Goal: Find contact information

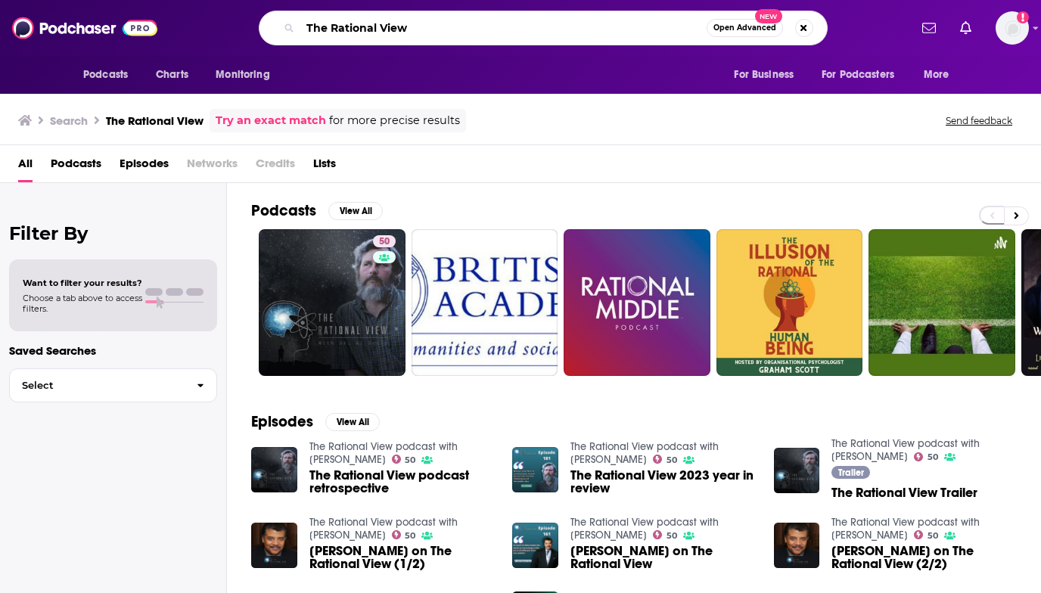
click at [382, 28] on input "The Rational View" at bounding box center [503, 28] width 406 height 24
paste input "• Masters of Scale"
drag, startPoint x: 332, startPoint y: 26, endPoint x: 290, endPoint y: 36, distance: 42.6
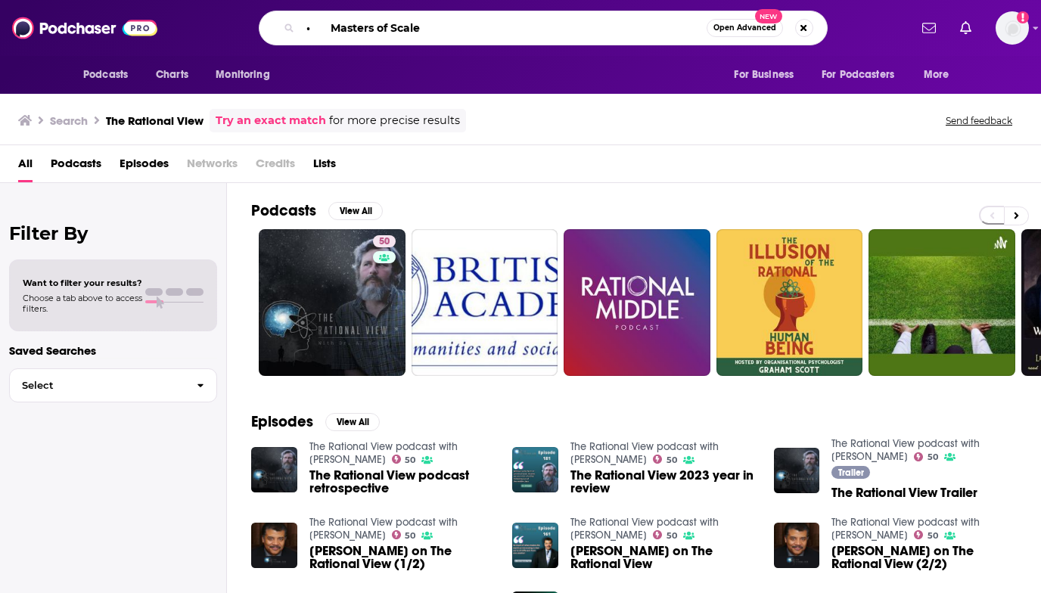
click at [290, 36] on div "• Masters of Scale Open Advanced New" at bounding box center [543, 28] width 569 height 35
click at [548, 26] on input "Masters of Scale" at bounding box center [503, 28] width 406 height 24
type input "Masters of Scale"
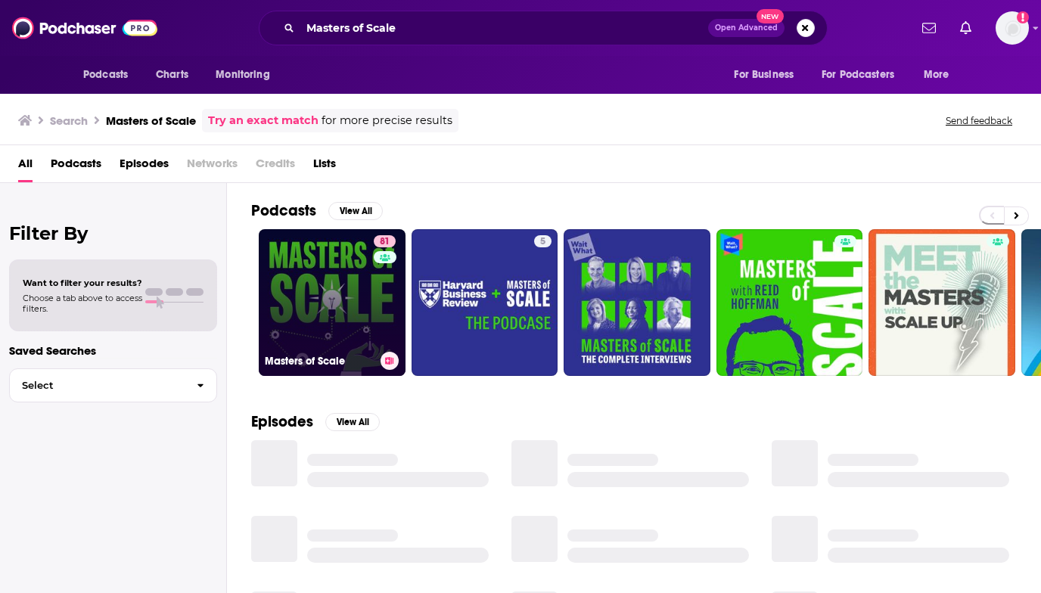
click at [351, 329] on link "81 Masters of Scale" at bounding box center [332, 302] width 147 height 147
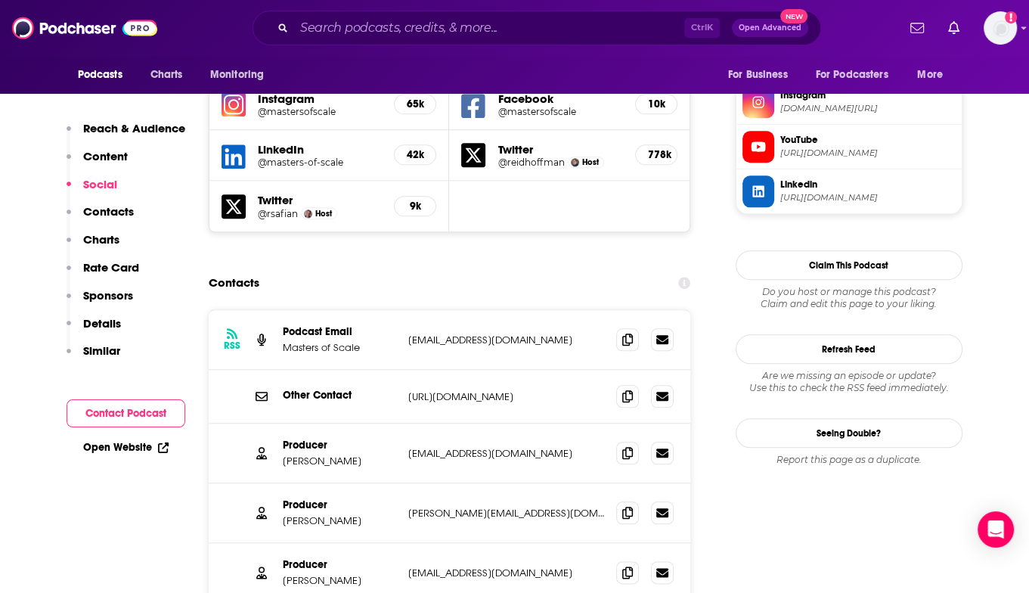
scroll to position [1437, 0]
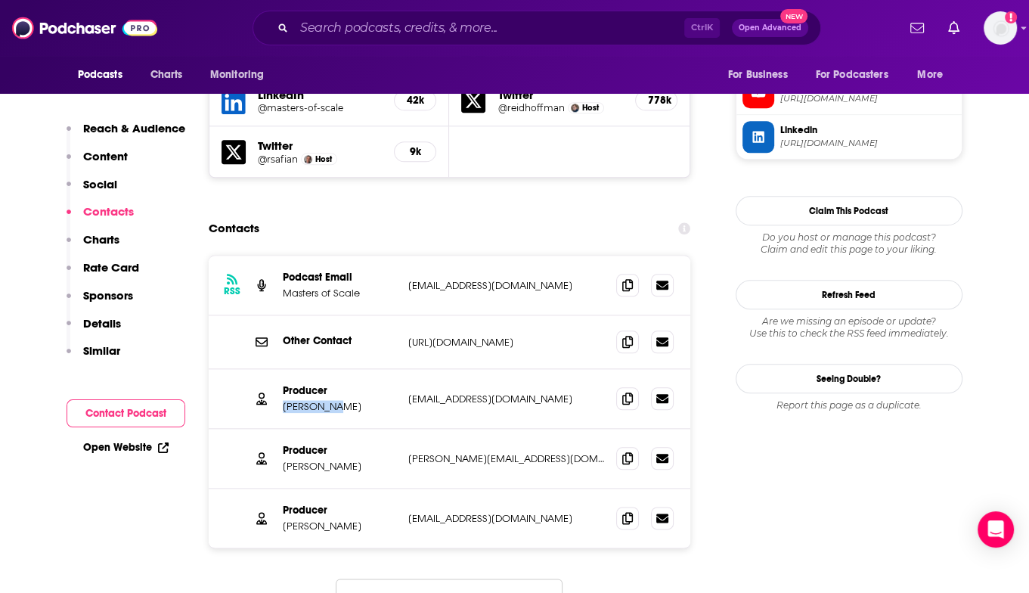
drag, startPoint x: 360, startPoint y: 333, endPoint x: 277, endPoint y: 332, distance: 83.2
click at [277, 369] on div "Producer [PERSON_NAME] [EMAIL_ADDRESS][DOMAIN_NAME] [EMAIL_ADDRESS][DOMAIN_NAME]" at bounding box center [450, 399] width 483 height 60
copy p "[PERSON_NAME]"
click at [549, 452] on p "[PERSON_NAME][EMAIL_ADDRESS][DOMAIN_NAME]" at bounding box center [506, 458] width 197 height 13
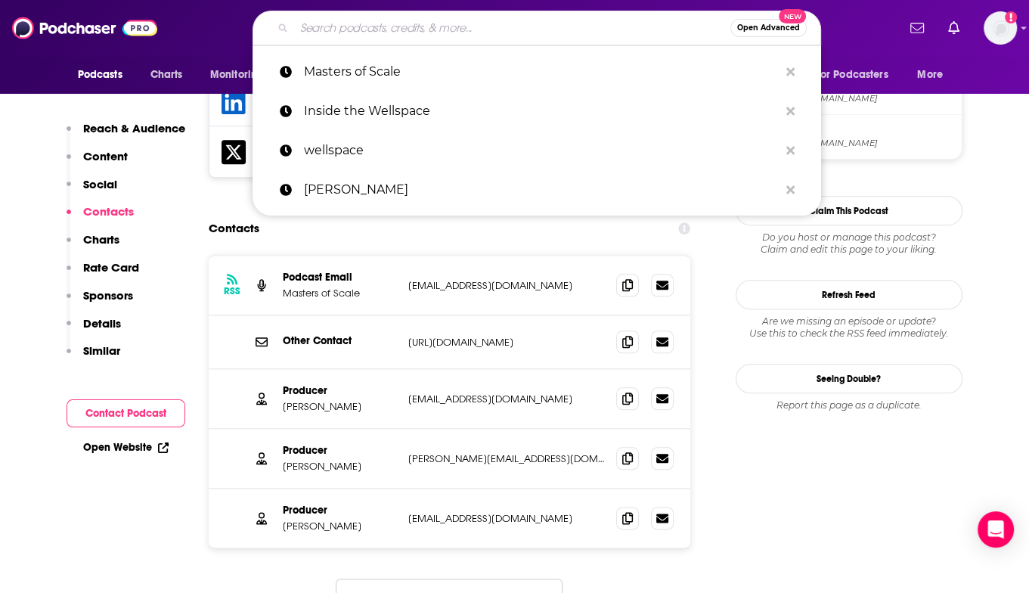
click at [399, 29] on input "Search podcasts, credits, & more..." at bounding box center [512, 28] width 436 height 24
paste input "• Diary of a CEO"
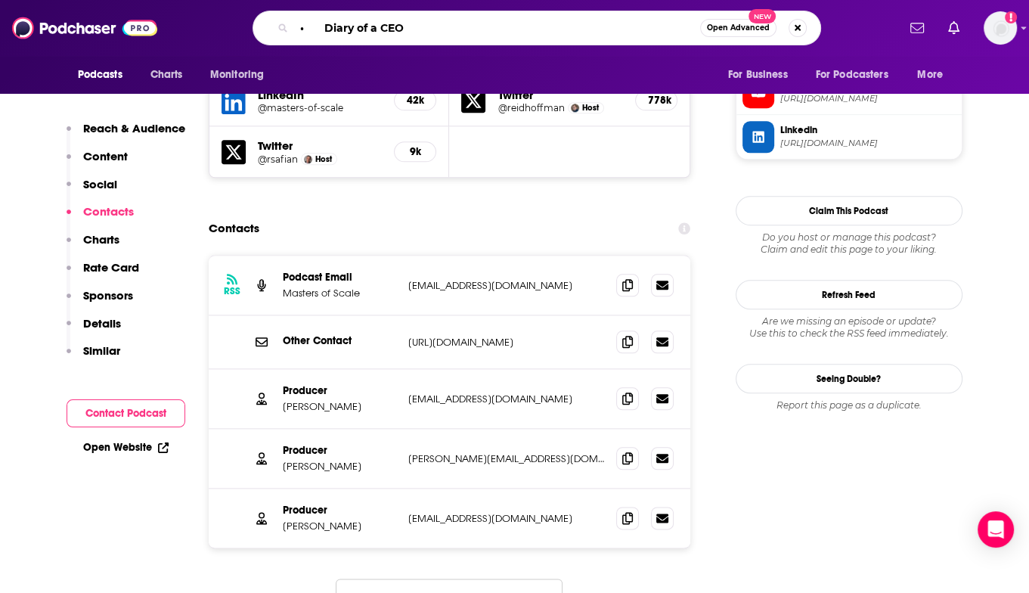
click at [303, 23] on input "• Diary of a CEO" at bounding box center [497, 28] width 406 height 24
drag, startPoint x: 327, startPoint y: 27, endPoint x: 312, endPoint y: 28, distance: 15.1
click at [312, 28] on input "• Diary of a CEO" at bounding box center [497, 28] width 406 height 24
type input "Diary of a CEO"
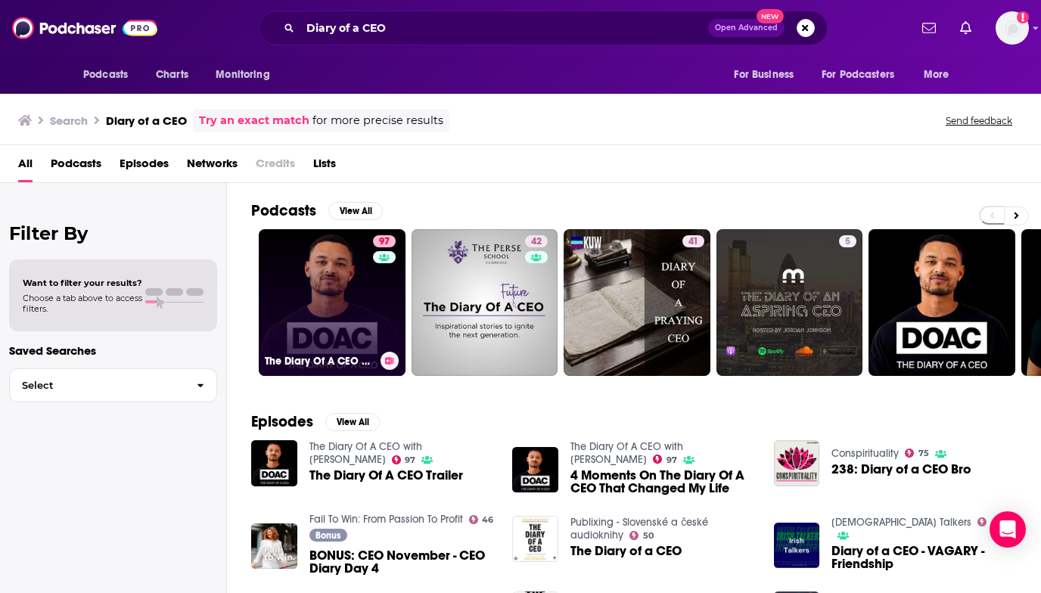
click at [360, 307] on link "97 The Diary Of A CEO with [PERSON_NAME]" at bounding box center [332, 302] width 147 height 147
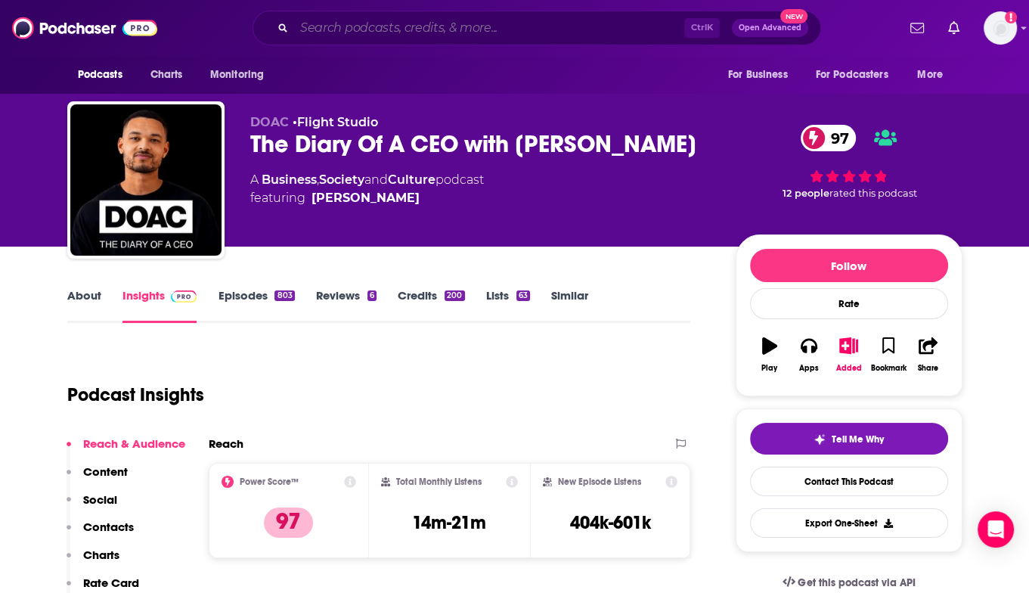
click at [374, 29] on input "Search podcasts, credits, & more..." at bounding box center [489, 28] width 390 height 24
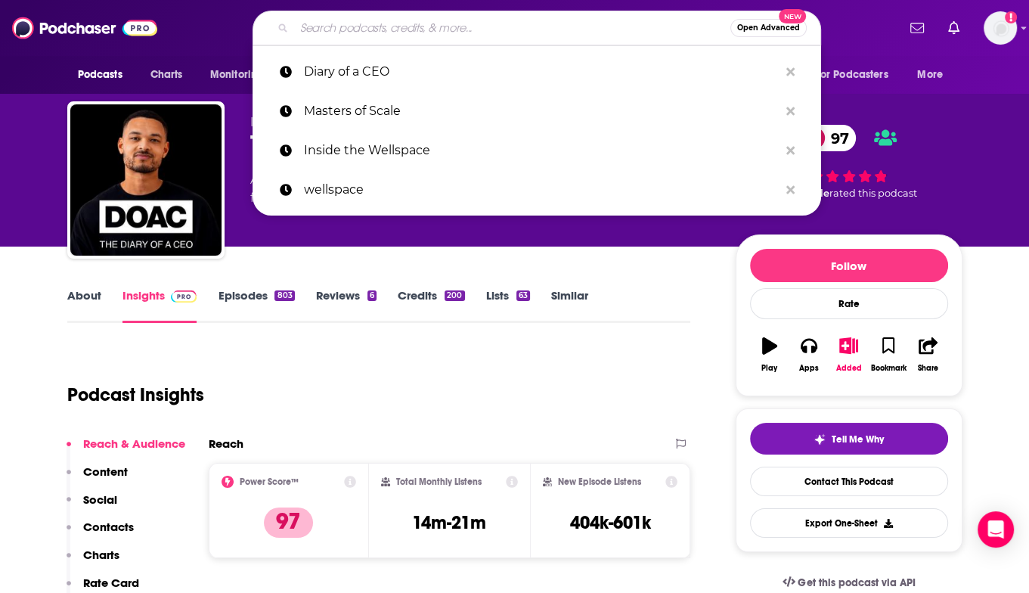
paste input "• Diary of a CEO"
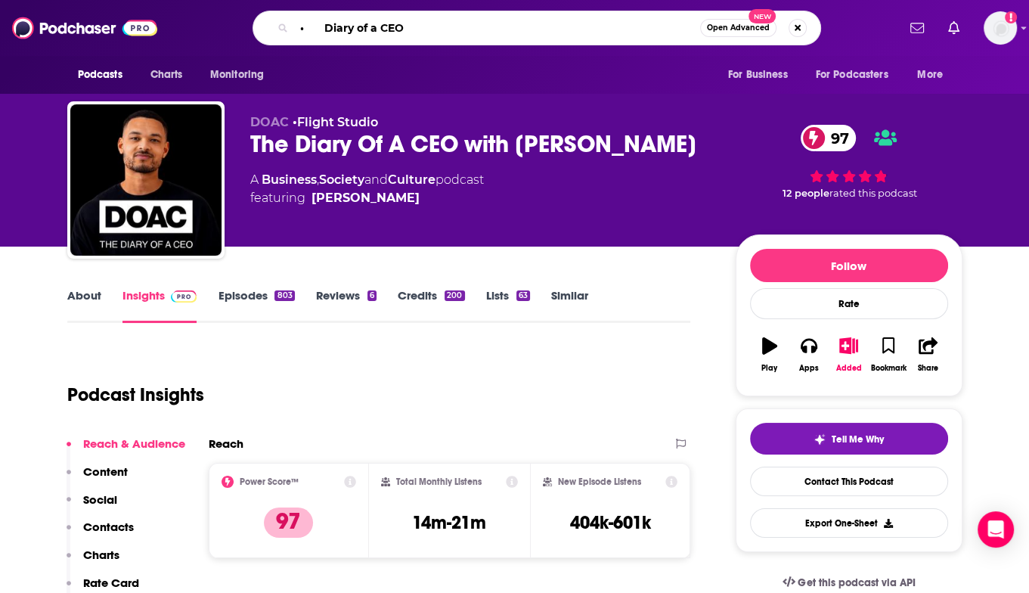
drag, startPoint x: 325, startPoint y: 28, endPoint x: 253, endPoint y: 33, distance: 72.0
click at [253, 33] on div "• Diary of a CEO Open Advanced New" at bounding box center [537, 28] width 569 height 35
type input "Diary of a CEO"
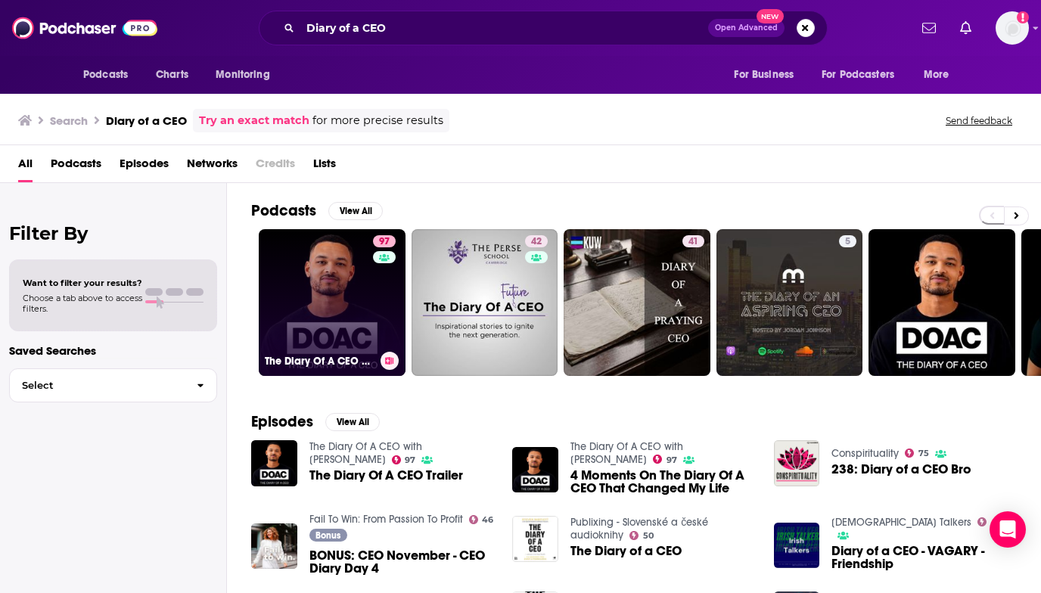
click at [349, 318] on link "97 The Diary Of A CEO with [PERSON_NAME]" at bounding box center [332, 302] width 147 height 147
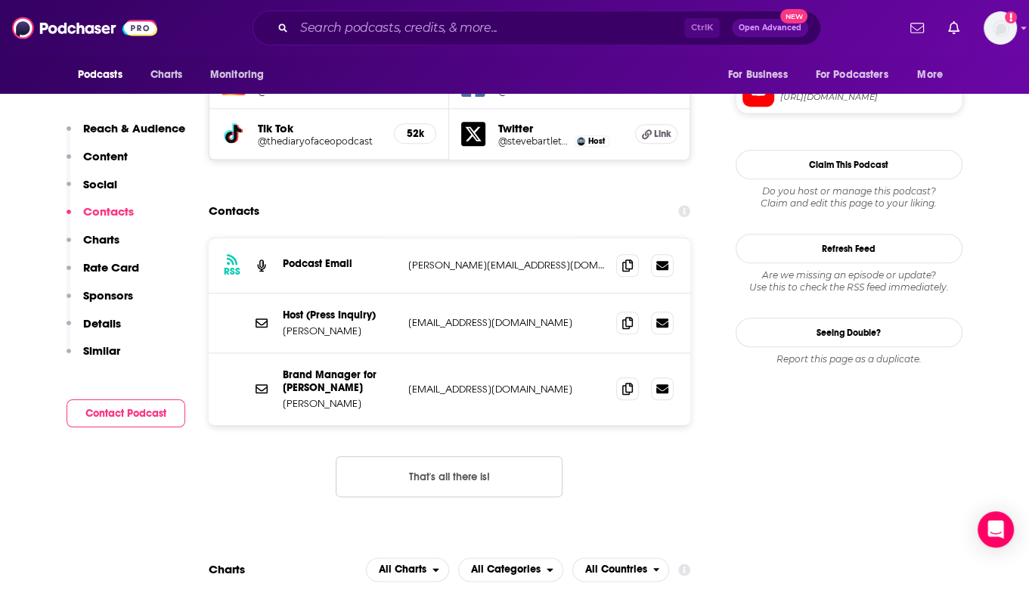
scroll to position [1437, 0]
